Goal: Information Seeking & Learning: Learn about a topic

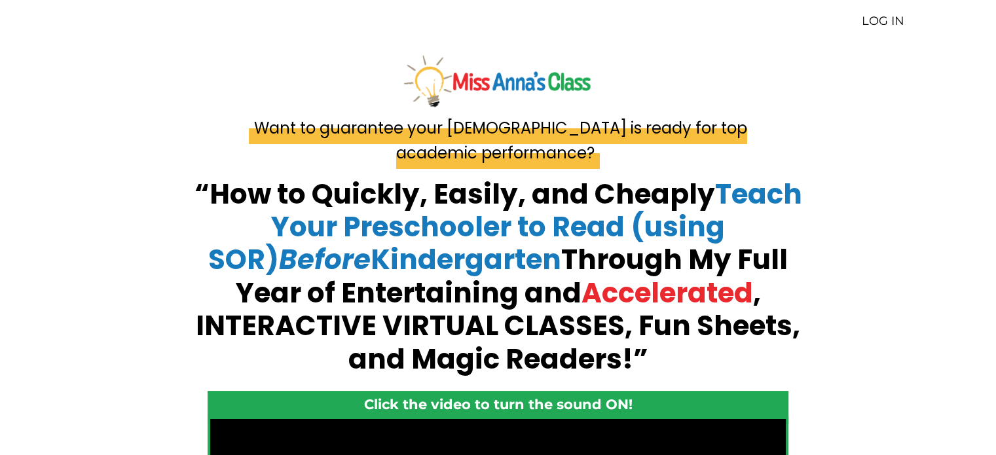
click at [499, 86] on img at bounding box center [498, 80] width 192 height 57
click at [875, 21] on link "LOG IN" at bounding box center [882, 21] width 43 height 14
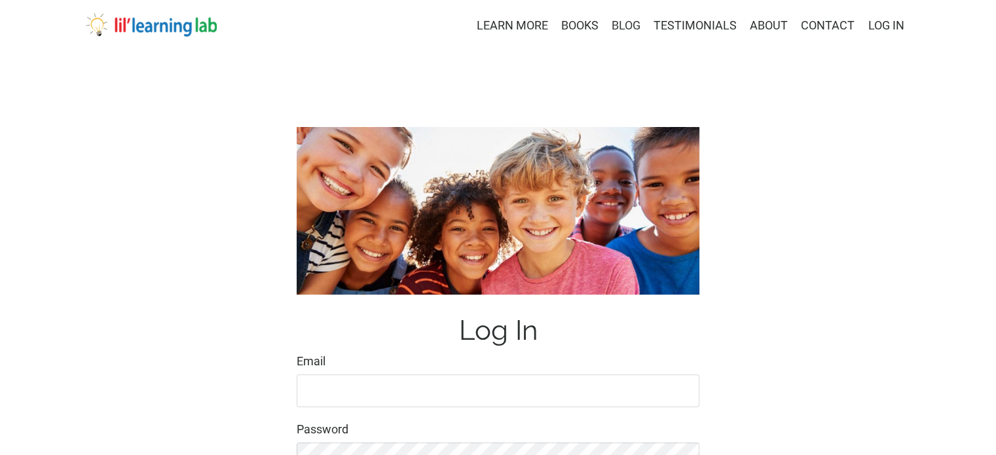
click at [621, 26] on link "BLOG" at bounding box center [625, 25] width 29 height 19
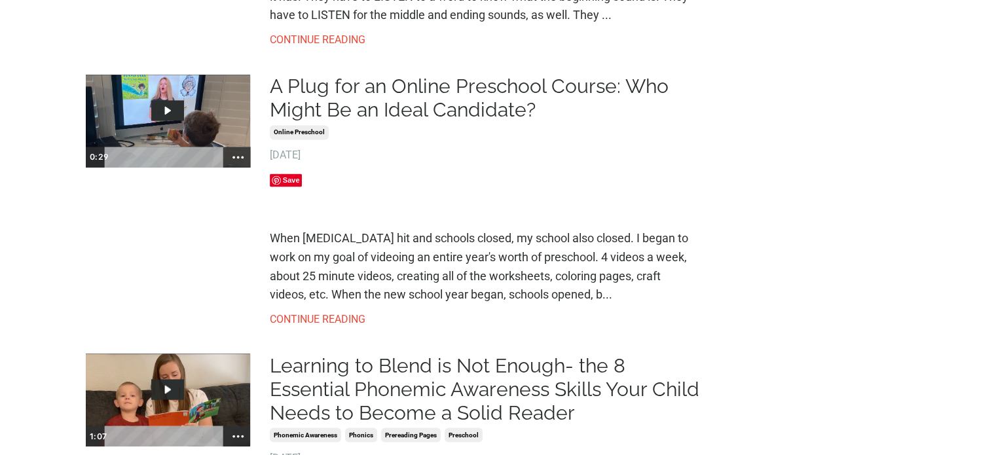
scroll to position [2488, 0]
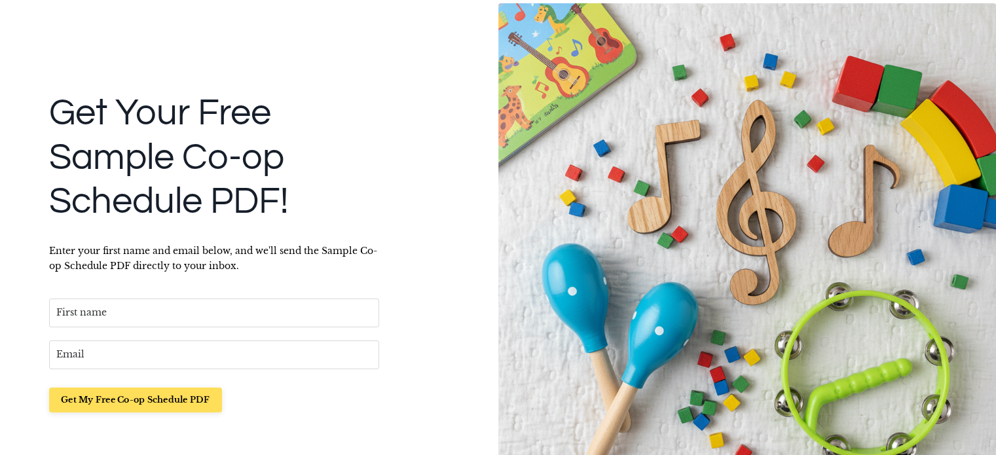
scroll to position [131, 0]
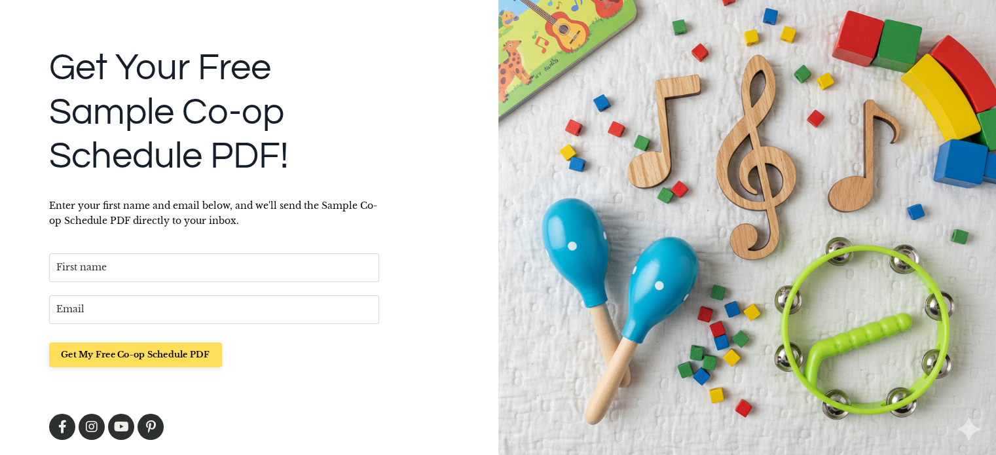
scroll to position [194, 0]
